Goal: Find specific page/section: Find specific page/section

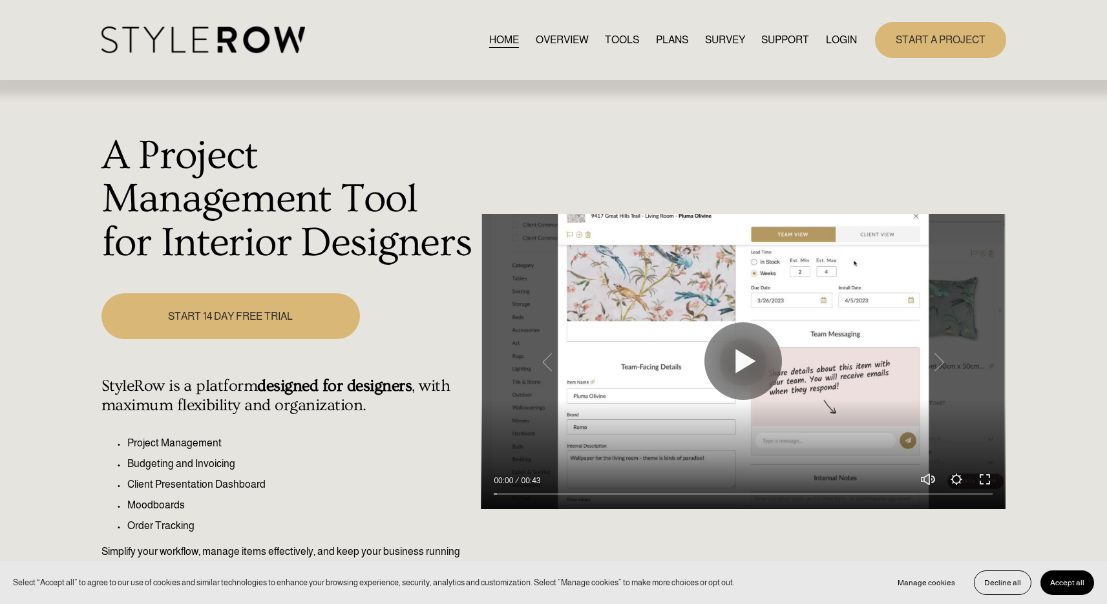
click at [834, 32] on link "LOGIN" at bounding box center [841, 39] width 31 height 17
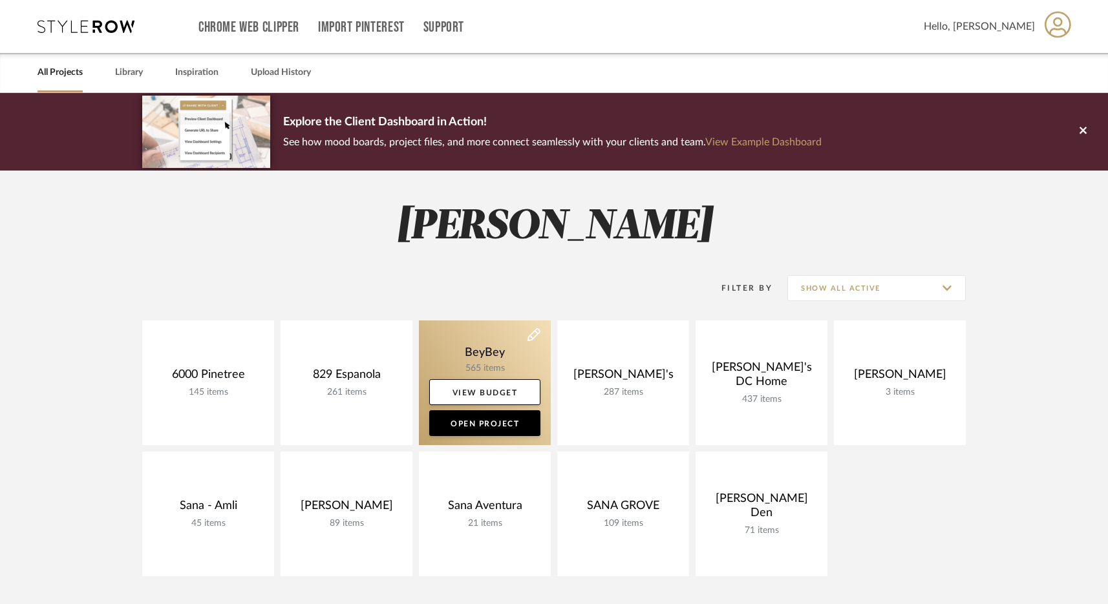
click at [487, 357] on link at bounding box center [485, 383] width 132 height 125
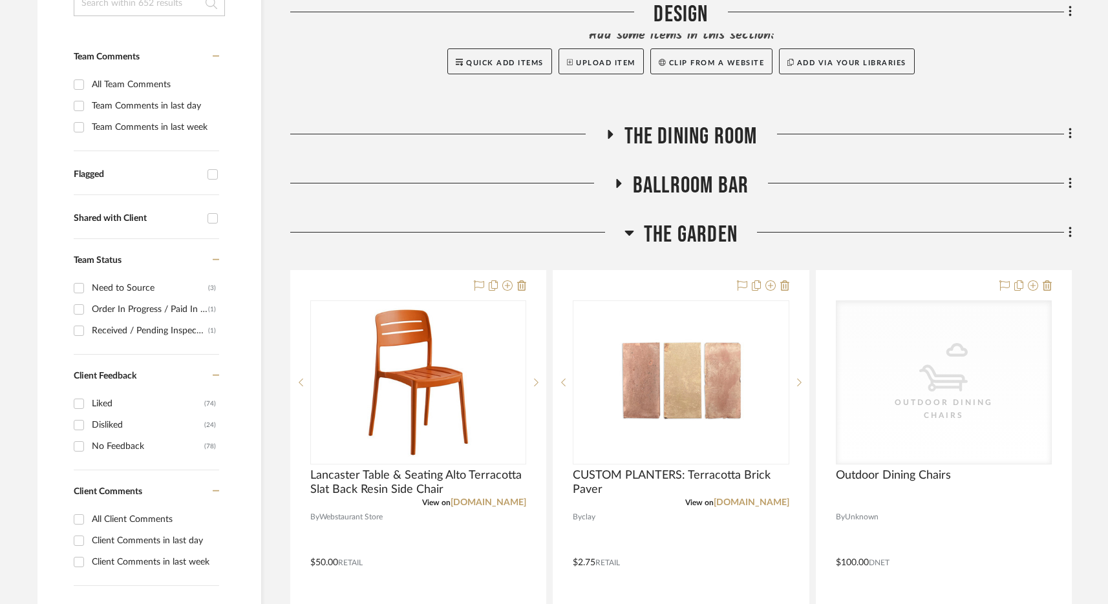
scroll to position [383, 0]
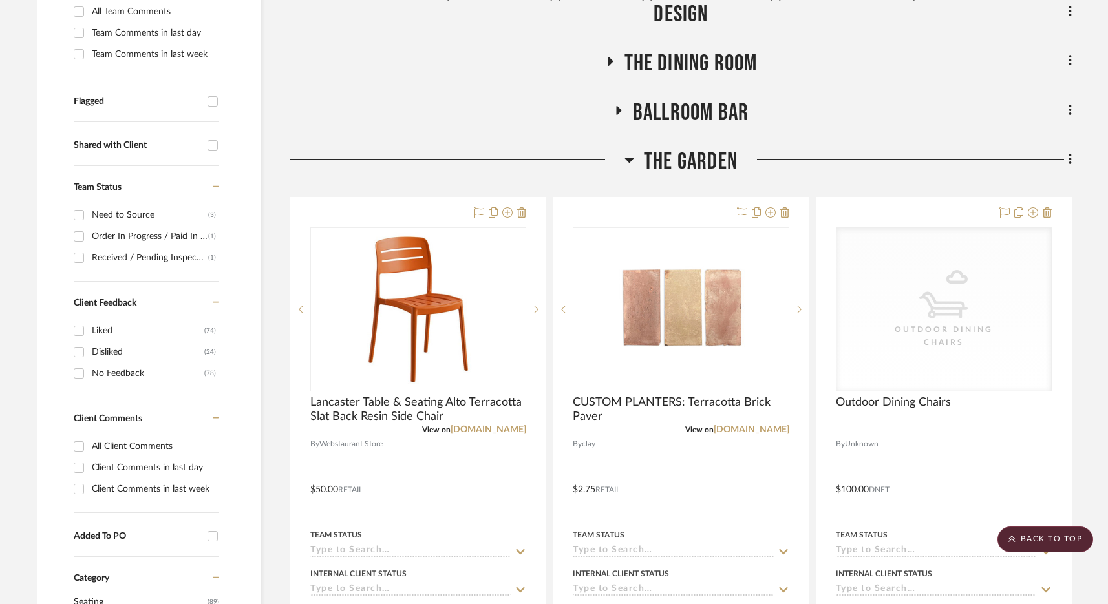
click at [723, 168] on span "The Garden" at bounding box center [691, 162] width 94 height 28
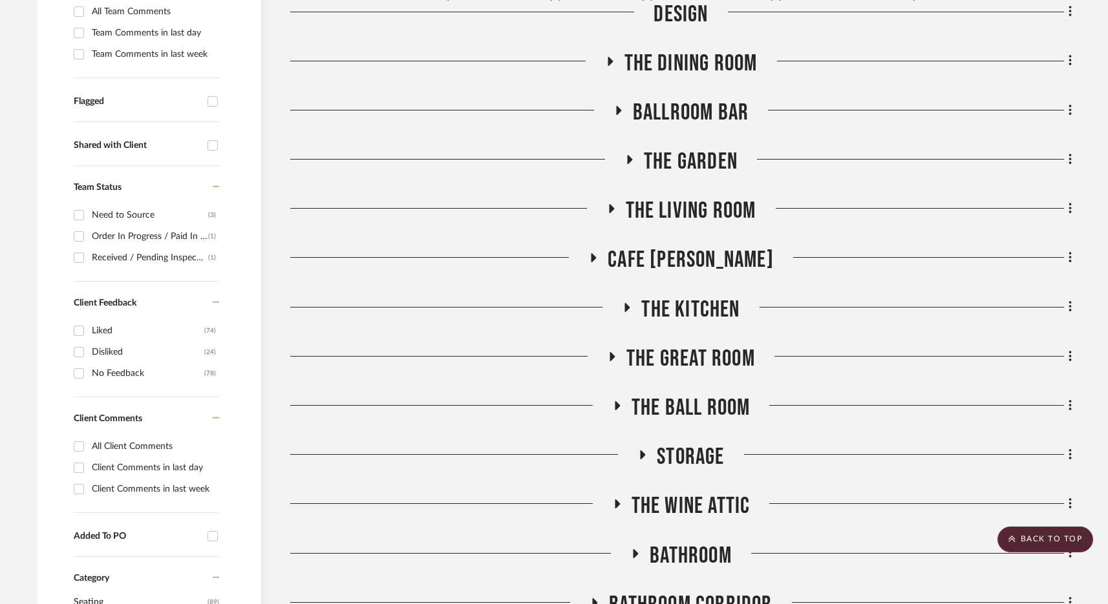
click at [697, 311] on span "The Kitchen" at bounding box center [690, 310] width 98 height 28
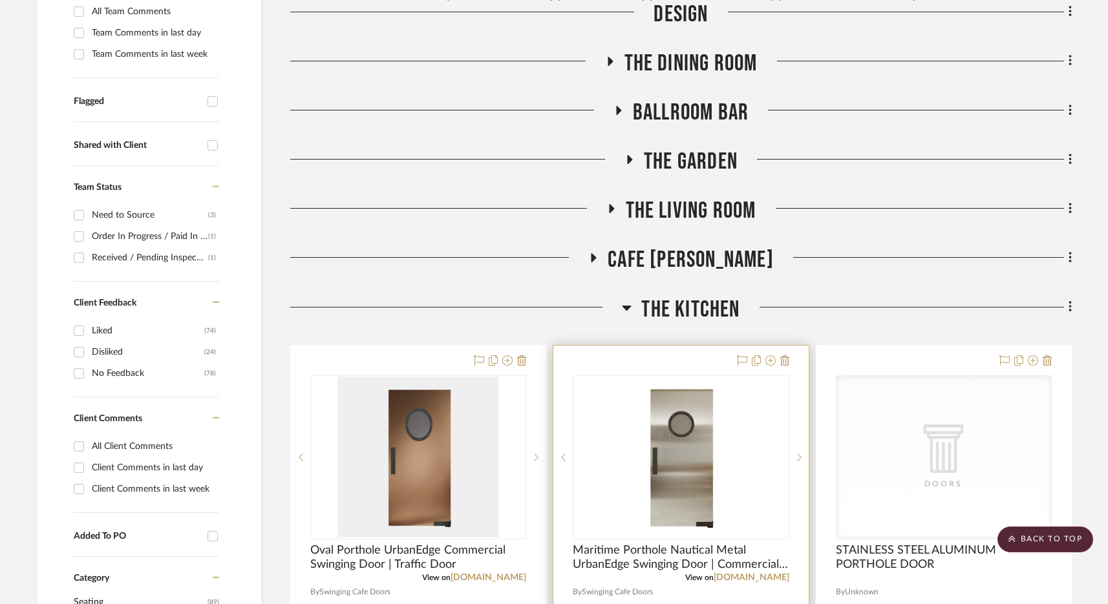
scroll to position [639, 0]
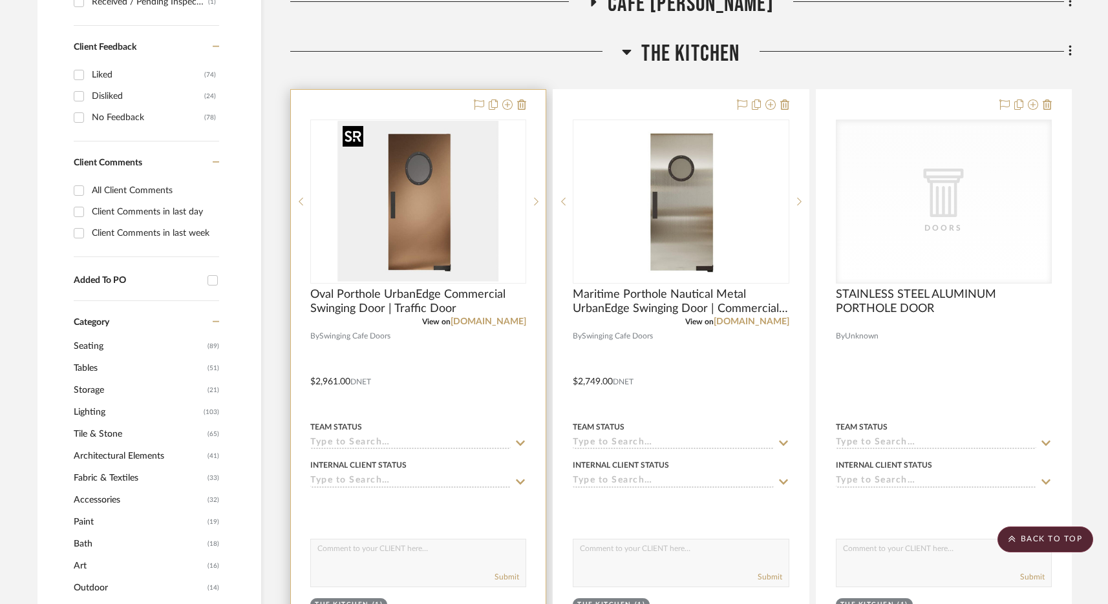
click at [0, 0] on img at bounding box center [0, 0] width 0 height 0
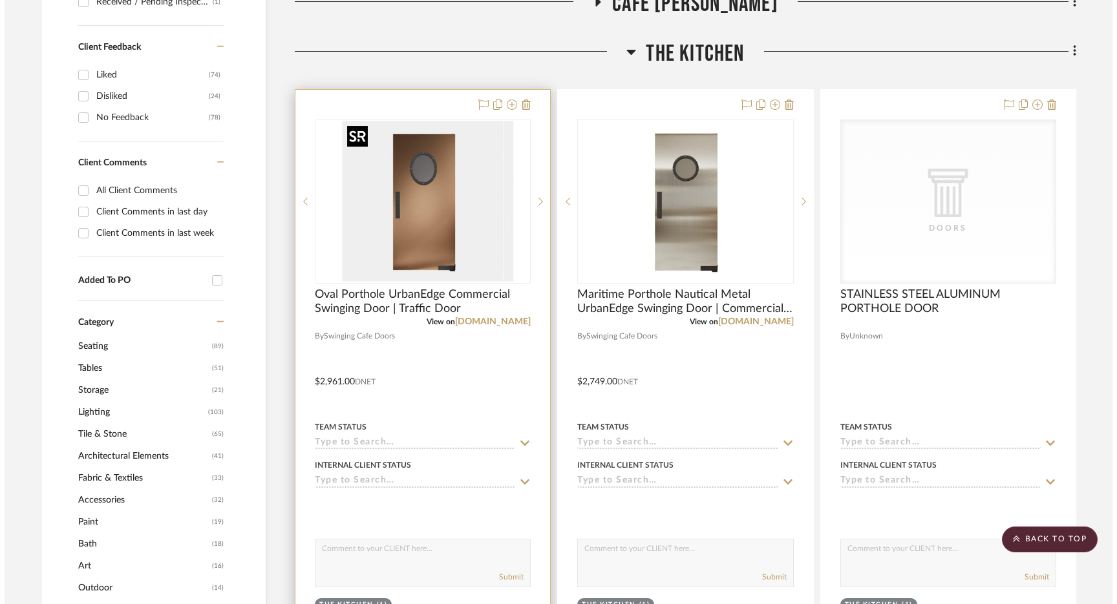
scroll to position [0, 0]
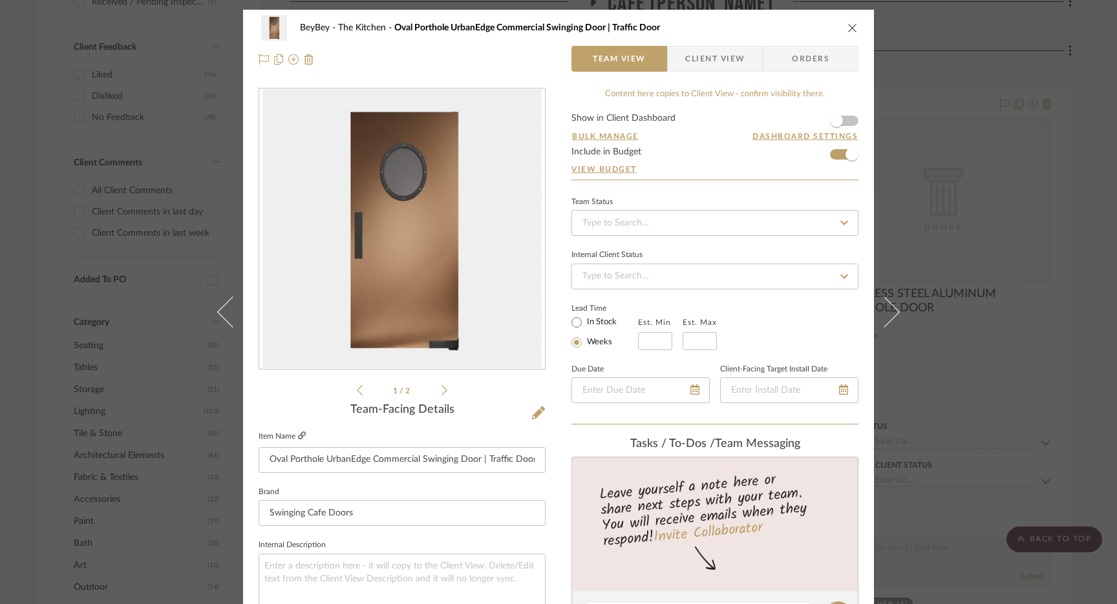
click at [298, 439] on icon at bounding box center [302, 436] width 8 height 8
click at [848, 27] on icon "close" at bounding box center [852, 28] width 10 height 10
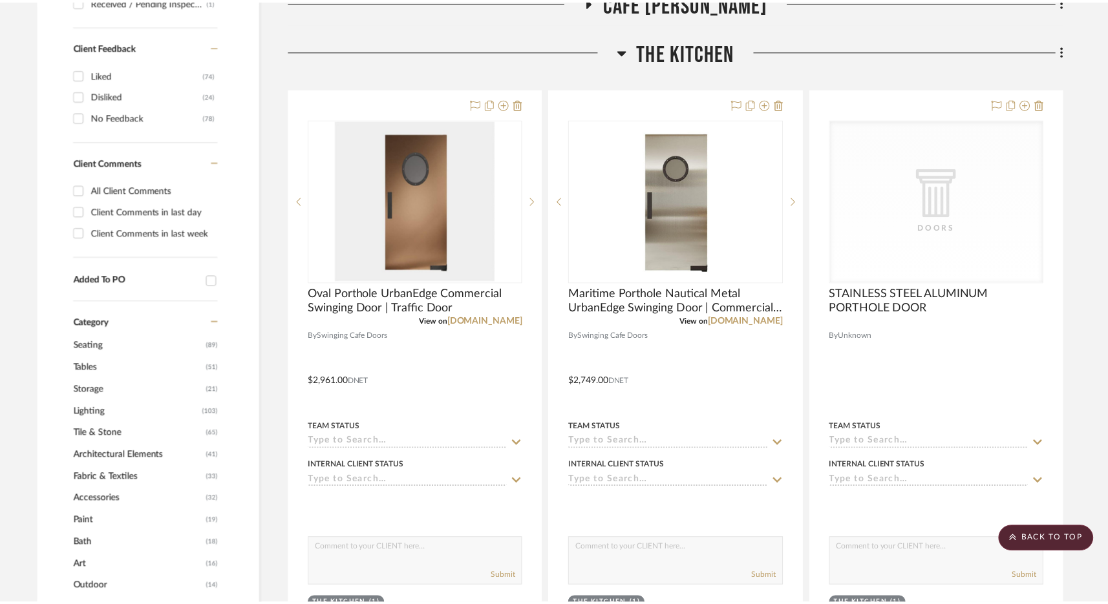
scroll to position [639, 0]
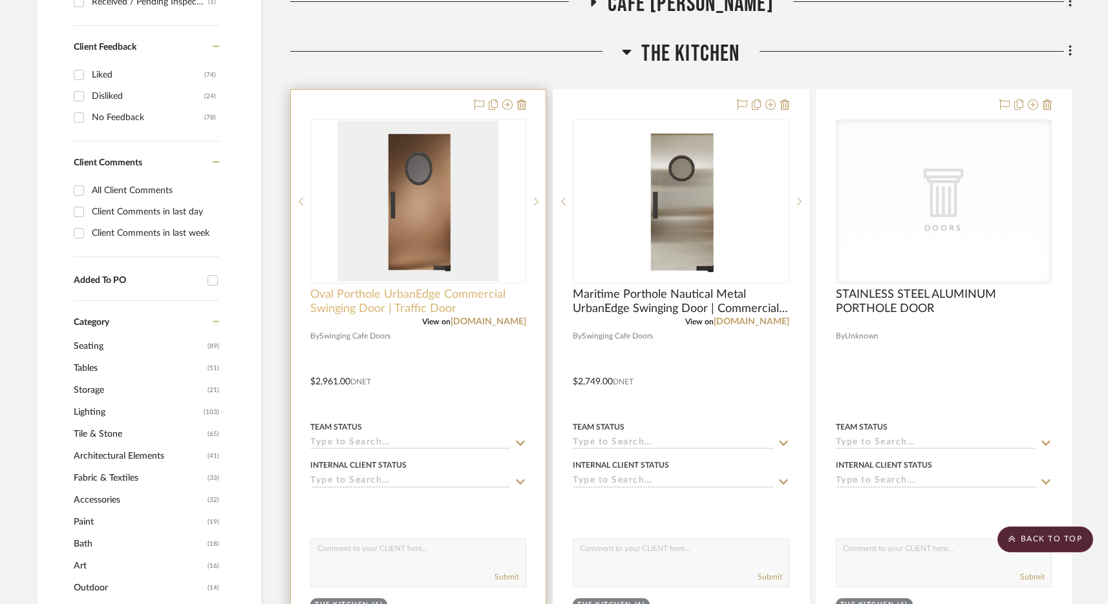
click at [390, 291] on span "Oval Porthole UrbanEdge Commercial Swinging Door | Traffic Door" at bounding box center [418, 302] width 216 height 28
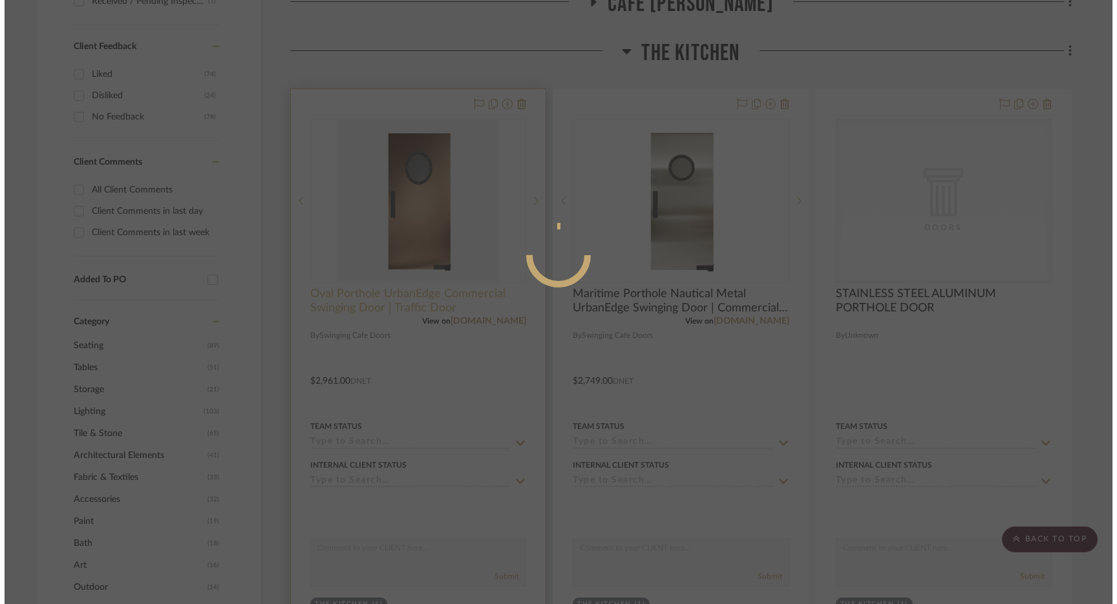
scroll to position [0, 0]
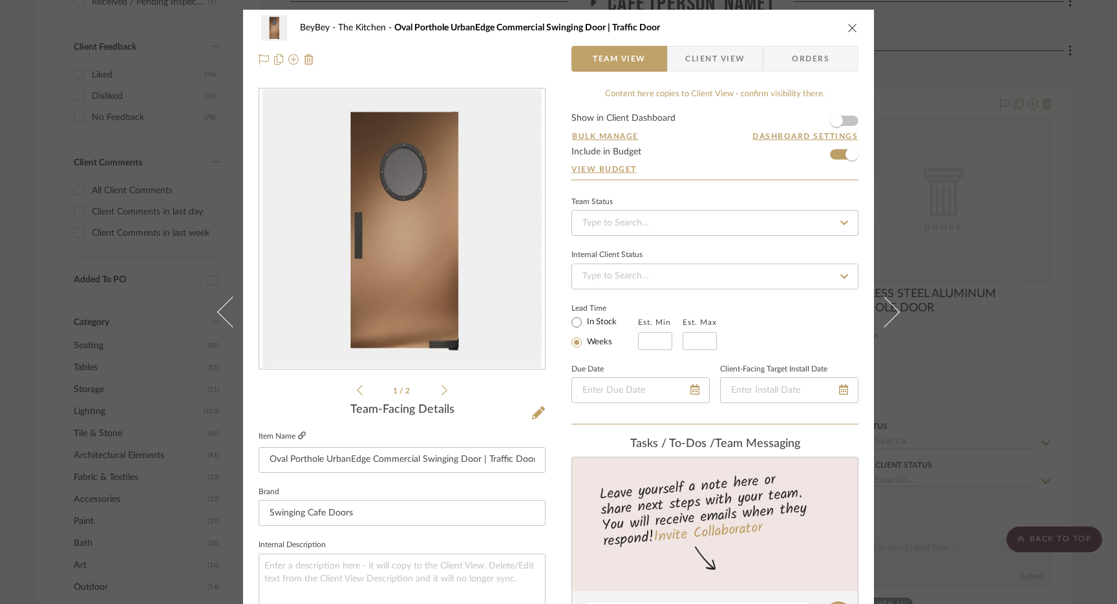
click at [299, 435] on icon at bounding box center [302, 436] width 8 height 8
